Goal: Transaction & Acquisition: Book appointment/travel/reservation

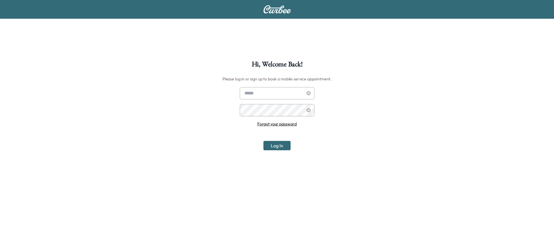
click at [264, 92] on input "text" at bounding box center [277, 93] width 75 height 12
type input "**********"
click at [263, 141] on button "Log In" at bounding box center [276, 145] width 27 height 9
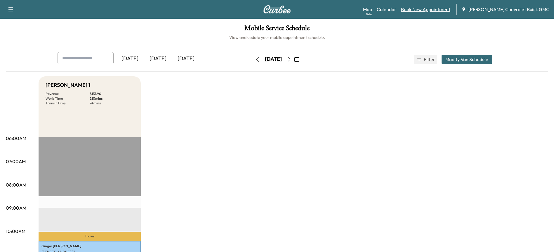
click at [425, 11] on link "Book New Appointment" at bounding box center [425, 9] width 49 height 7
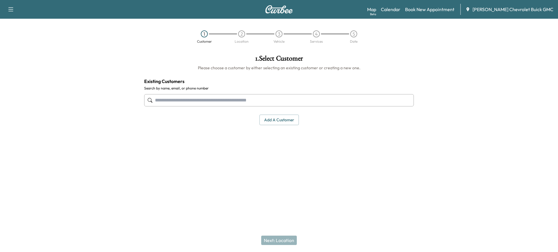
click at [213, 96] on input "text" at bounding box center [279, 100] width 270 height 12
click at [205, 100] on input "text" at bounding box center [279, 100] width 270 height 12
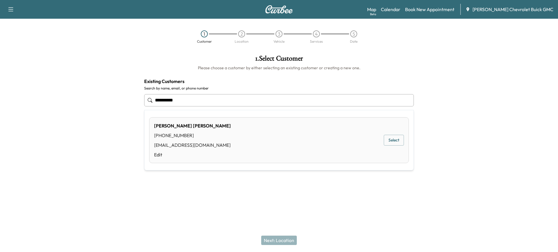
click at [190, 138] on div "[PHONE_NUMBER]" at bounding box center [192, 135] width 77 height 7
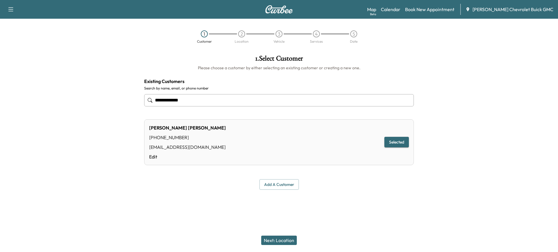
type input "**********"
click at [390, 140] on button "Selected" at bounding box center [396, 142] width 25 height 11
click at [273, 239] on button "Next: Location" at bounding box center [279, 239] width 36 height 9
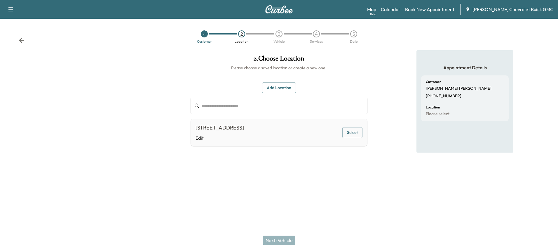
click at [358, 138] on button "Select" at bounding box center [352, 132] width 20 height 11
click at [287, 242] on button "Next: Vehicle" at bounding box center [279, 239] width 32 height 9
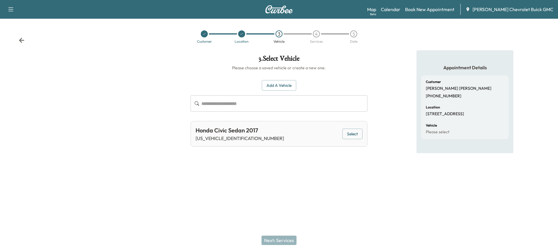
click at [347, 135] on button "Select" at bounding box center [352, 133] width 20 height 11
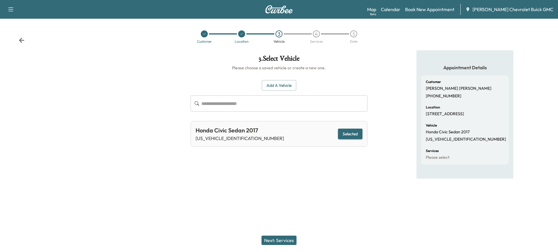
click at [279, 242] on button "Next: Services" at bounding box center [278, 239] width 35 height 9
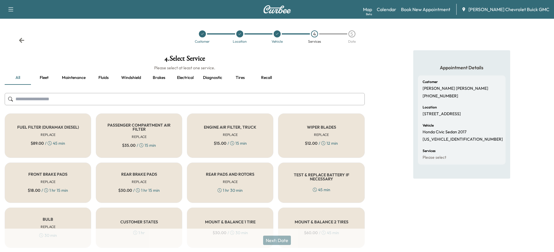
click at [46, 75] on button "Fleet" at bounding box center [44, 78] width 26 height 14
click at [71, 79] on button "Maintenance" at bounding box center [73, 78] width 33 height 14
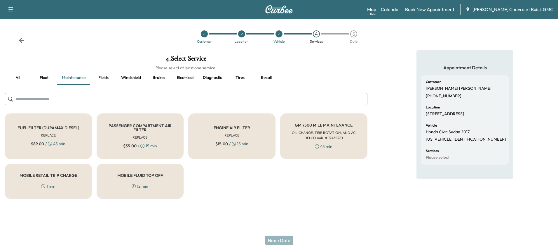
click at [292, 134] on h6 "OIL CHANGE, TIRE ROTATION, AND AC DELCO 44K, # 19435370" at bounding box center [324, 135] width 68 height 11
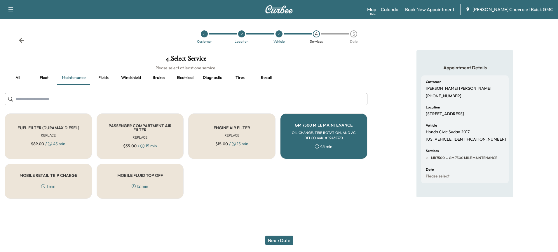
click at [227, 131] on div "ENGINE AIR FILTER REPLACE $ 15.00 / 15 min" at bounding box center [231, 136] width 87 height 46
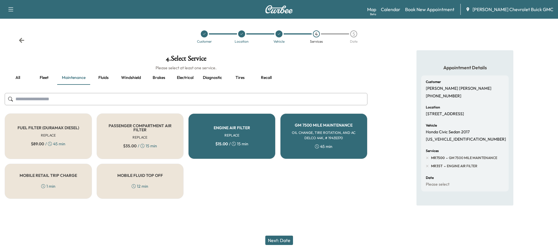
click at [156, 181] on div "MOBILE FLUID TOP OFF 12 min" at bounding box center [140, 180] width 87 height 35
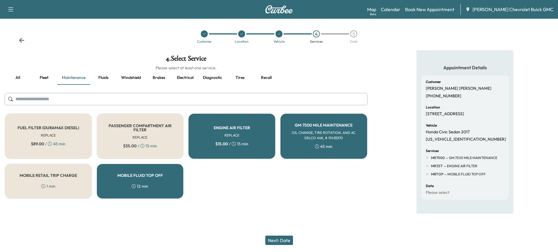
click at [260, 76] on button "Recall" at bounding box center [266, 78] width 26 height 14
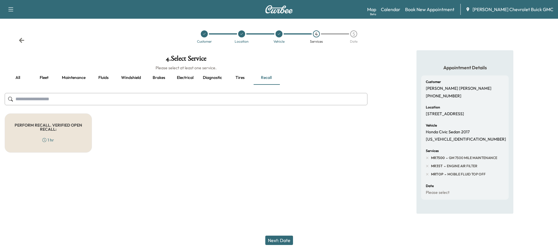
click at [87, 129] on div "PERFORM RECALL. VERIFIED OPEN RECALL: 1 hr" at bounding box center [48, 132] width 87 height 39
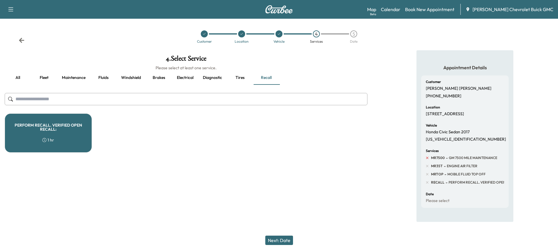
click at [428, 160] on icon at bounding box center [427, 157] width 5 height 5
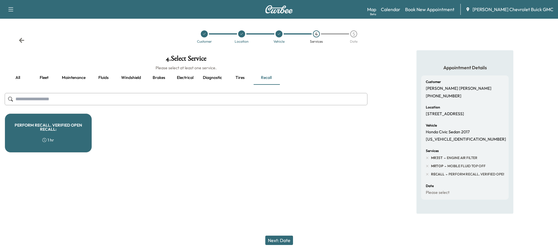
click at [428, 160] on icon at bounding box center [427, 157] width 5 height 5
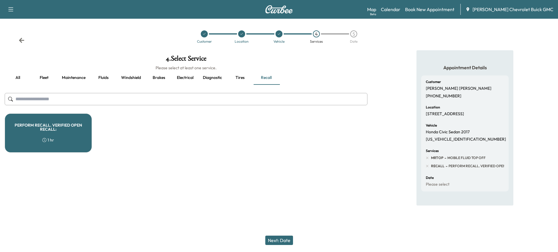
click at [428, 160] on icon at bounding box center [427, 157] width 5 height 5
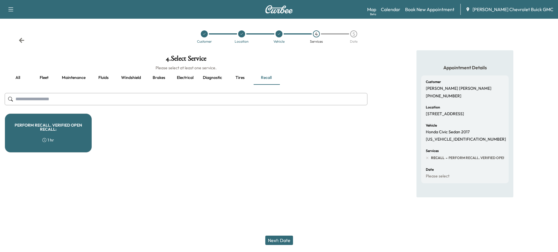
click at [428, 160] on icon at bounding box center [427, 157] width 5 height 5
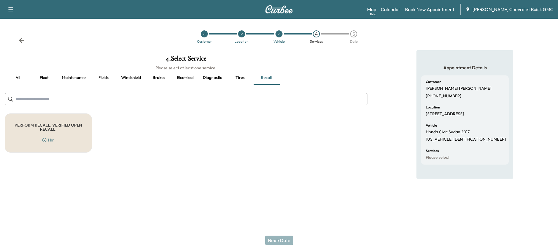
click at [39, 144] on div "PERFORM RECALL. VERIFIED OPEN RECALL: 1 hr" at bounding box center [48, 132] width 87 height 39
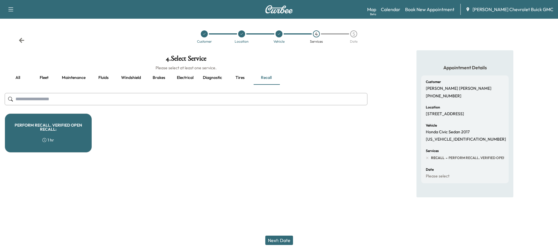
click at [274, 241] on button "Next: Date" at bounding box center [279, 239] width 28 height 9
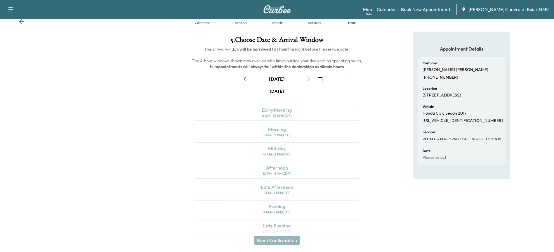
scroll to position [29, 0]
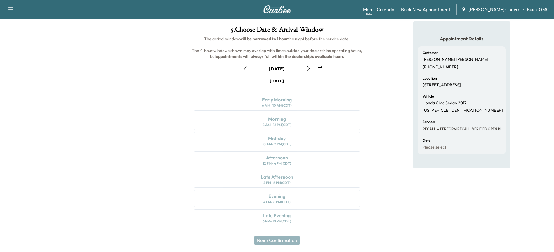
click at [309, 68] on icon "button" at bounding box center [308, 68] width 5 height 5
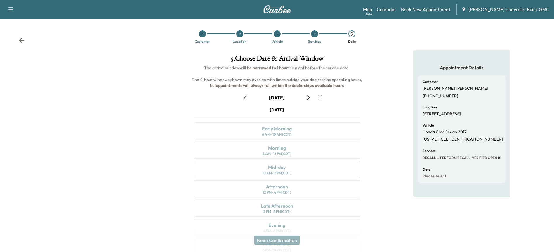
click at [310, 98] on icon "button" at bounding box center [308, 97] width 5 height 5
click at [320, 95] on icon "button" at bounding box center [319, 97] width 5 height 5
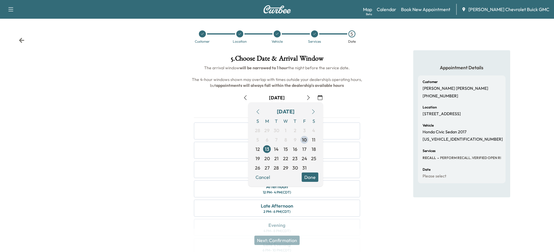
click at [320, 95] on icon "button" at bounding box center [319, 97] width 5 height 5
click at [306, 176] on button "Done" at bounding box center [309, 176] width 17 height 9
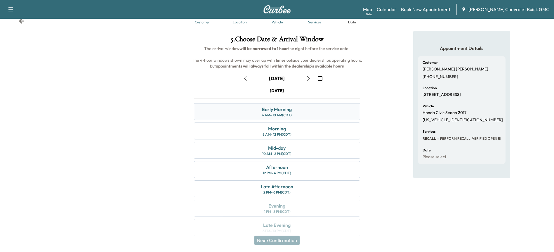
scroll to position [29, 0]
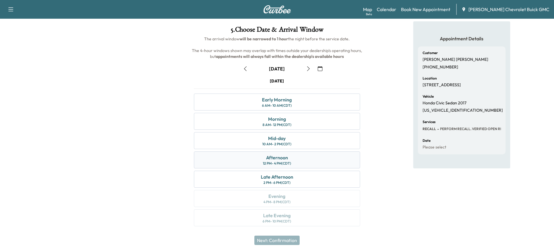
click at [301, 157] on div "Afternoon 12 PM - 4 PM (CDT)" at bounding box center [277, 159] width 166 height 17
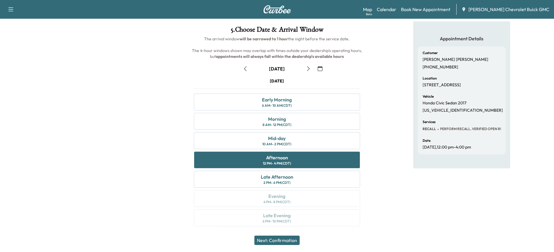
click at [279, 239] on button "Next: Confirmation" at bounding box center [276, 239] width 45 height 9
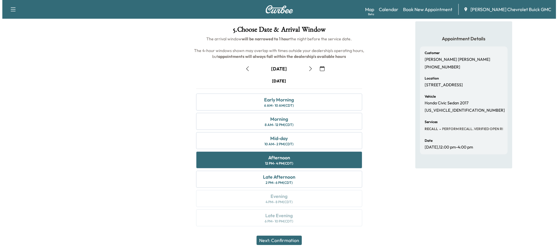
scroll to position [0, 0]
